Goal: Transaction & Acquisition: Purchase product/service

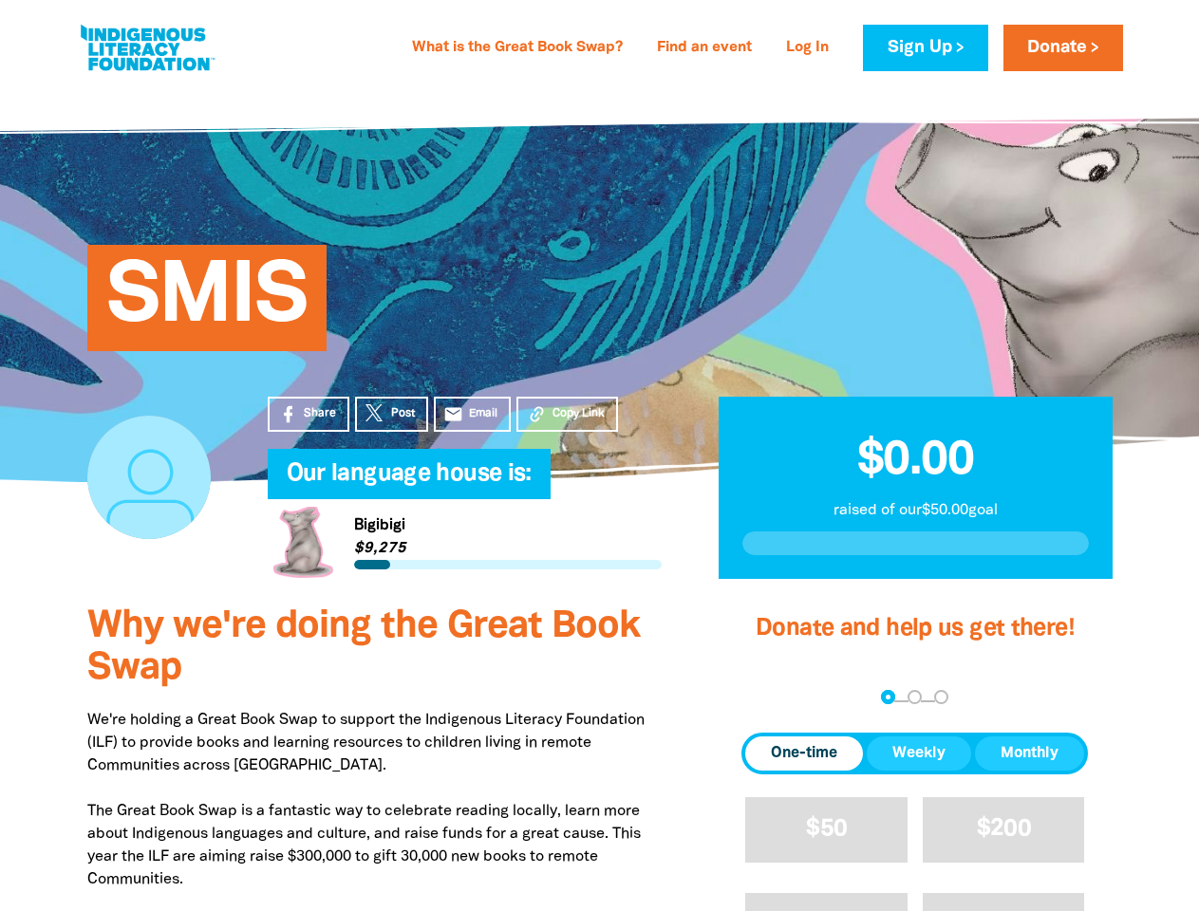
click at [599, 456] on h4 "Our language house is:﻿" at bounding box center [484, 475] width 394 height 38
click at [567, 414] on span "Copy Link" at bounding box center [579, 413] width 52 height 17
click at [767, 699] on div "arrow_back Back Step 1 Step 2 Step 3" at bounding box center [915, 698] width 347 height 23
click at [888, 698] on div "Navigate to step 1 of 3 to enter your donation amount" at bounding box center [888, 697] width 5 height 5
click at [804, 754] on span "One-time" at bounding box center [804, 753] width 66 height 23
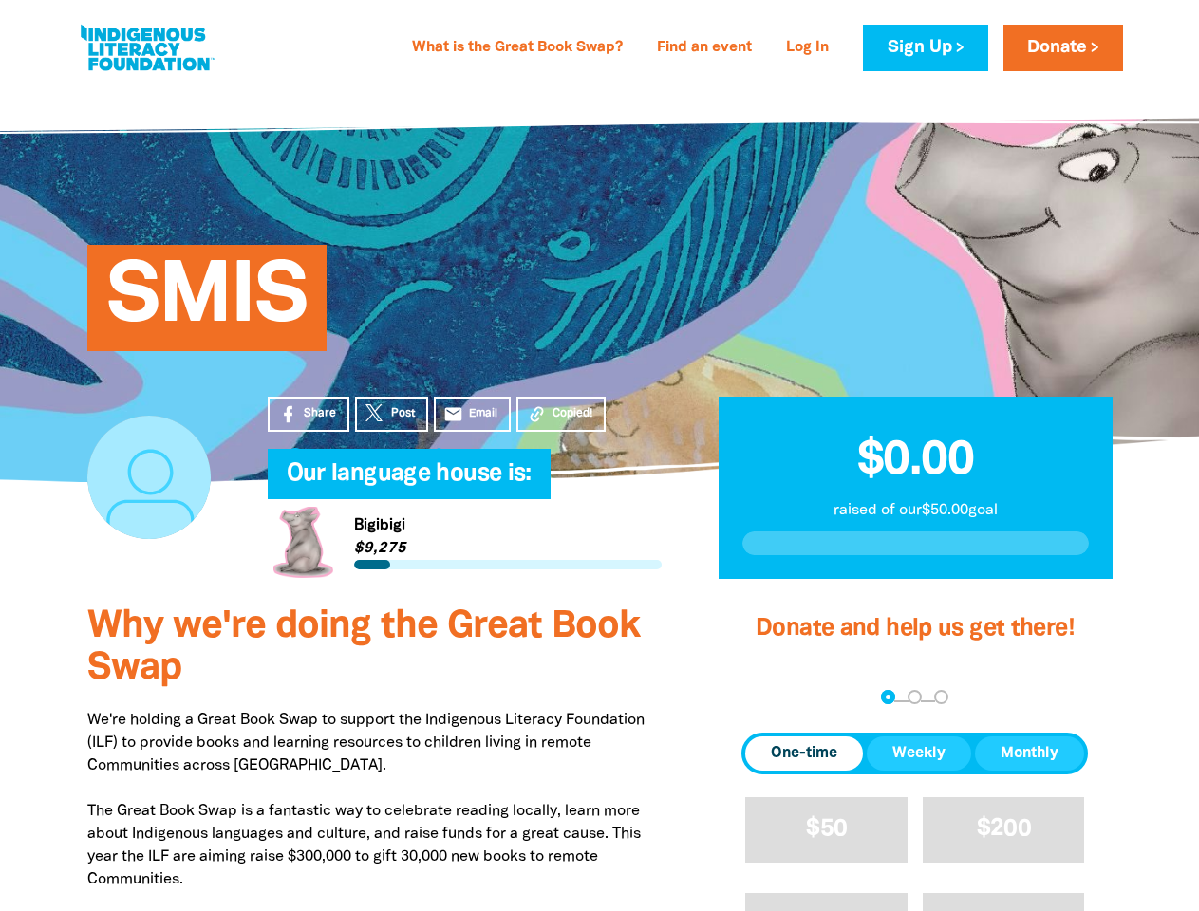
click at [919, 754] on span "Weekly" at bounding box center [918, 753] width 53 height 23
click at [1029, 754] on span "Monthly" at bounding box center [1030, 753] width 58 height 23
